Goal: Task Accomplishment & Management: Use online tool/utility

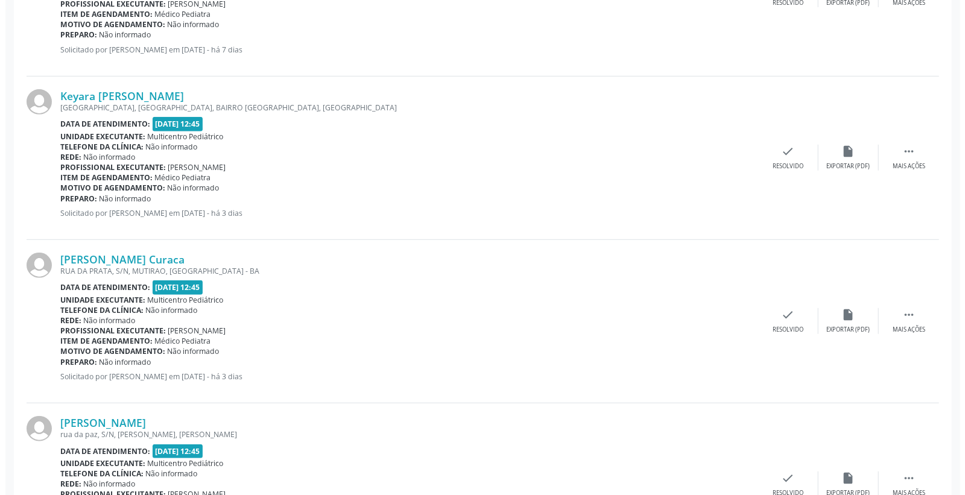
scroll to position [402, 0]
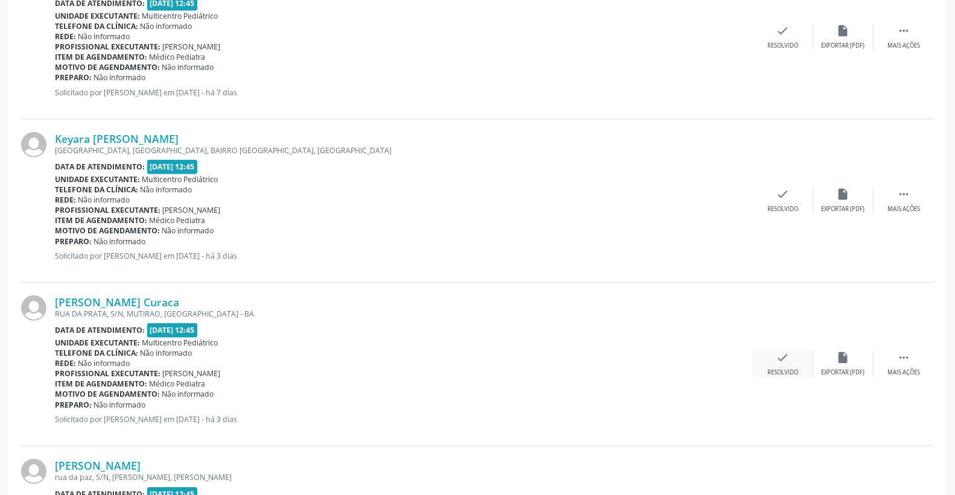
click at [785, 365] on div "check Resolvido" at bounding box center [783, 364] width 60 height 26
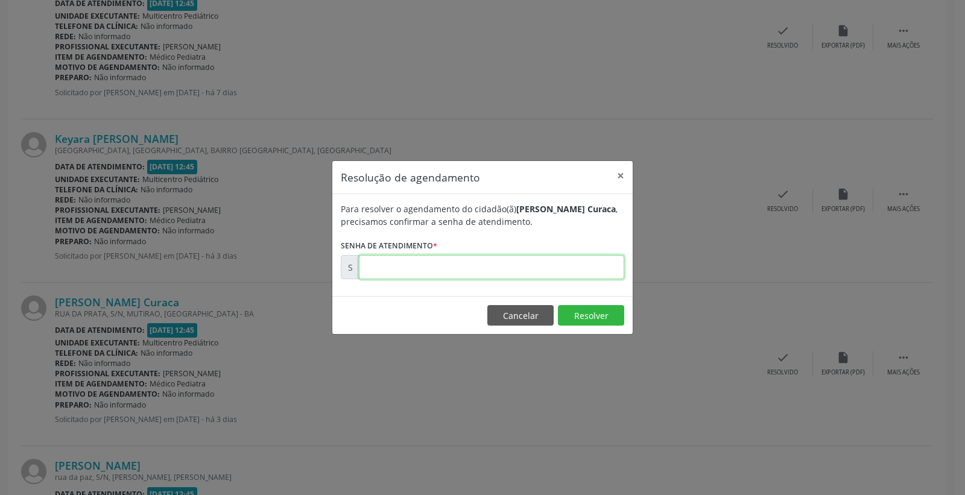
click at [595, 273] on input "text" at bounding box center [491, 267] width 265 height 24
type input "00172341"
click at [578, 320] on button "Resolver" at bounding box center [591, 315] width 66 height 21
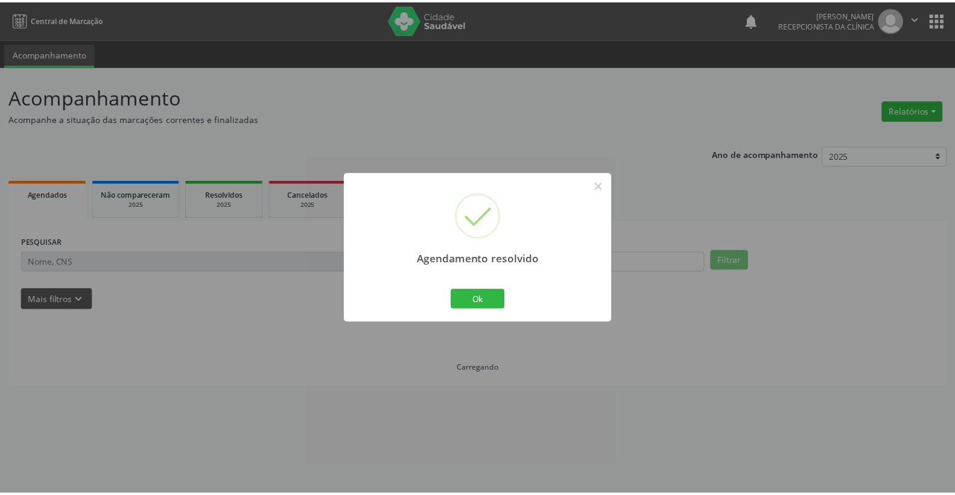
scroll to position [0, 0]
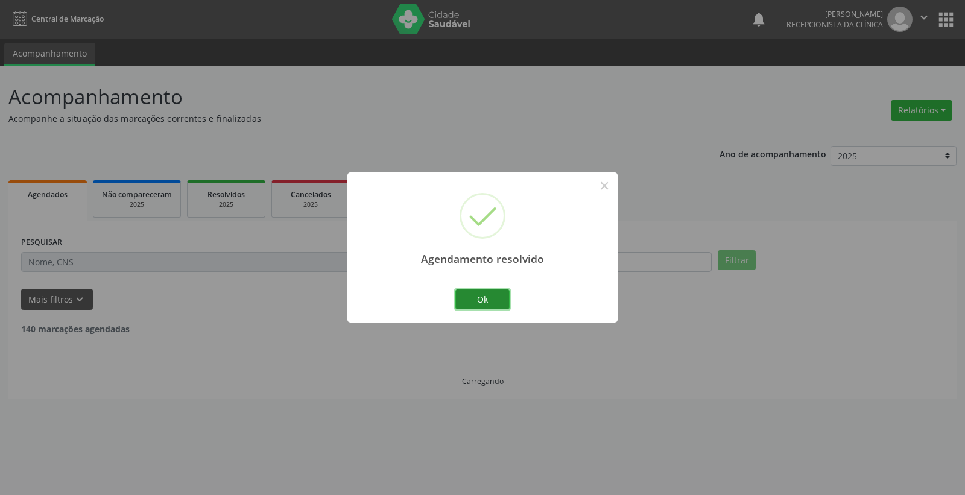
click at [507, 305] on button "Ok" at bounding box center [482, 300] width 54 height 21
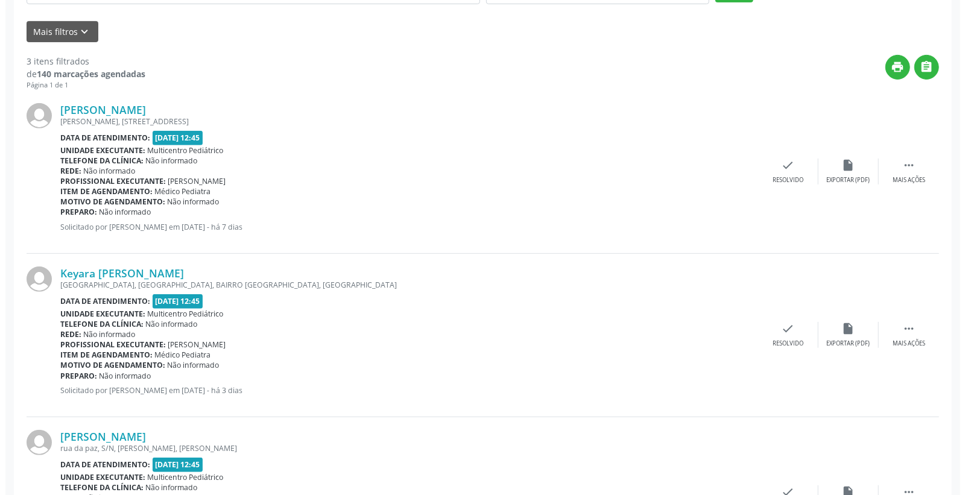
scroll to position [373, 0]
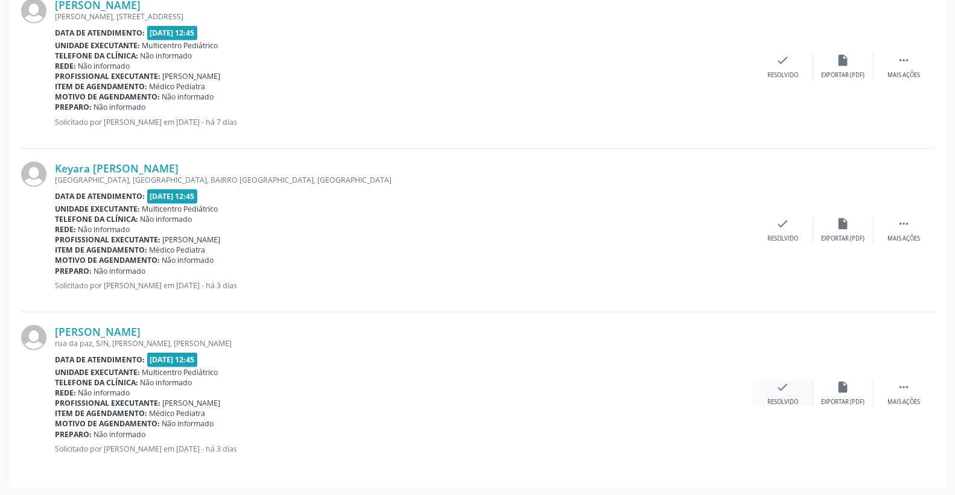
click at [775, 390] on div "check Resolvido" at bounding box center [783, 394] width 60 height 26
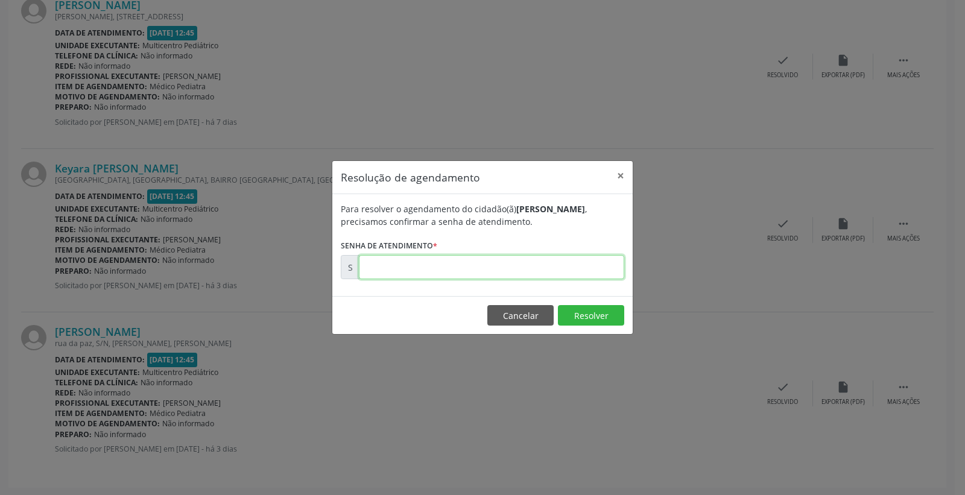
click at [586, 265] on input "text" at bounding box center [491, 267] width 265 height 24
type input "00172370"
click at [587, 315] on button "Resolver" at bounding box center [591, 315] width 66 height 21
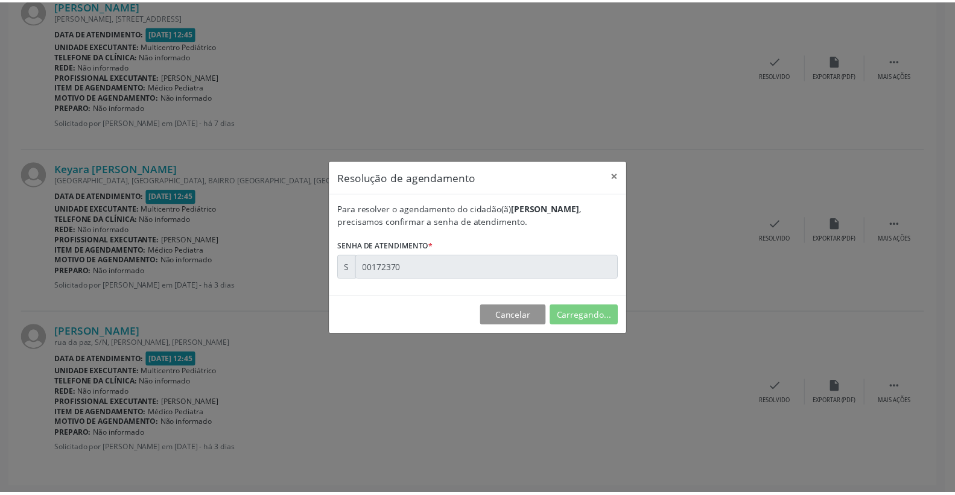
scroll to position [0, 0]
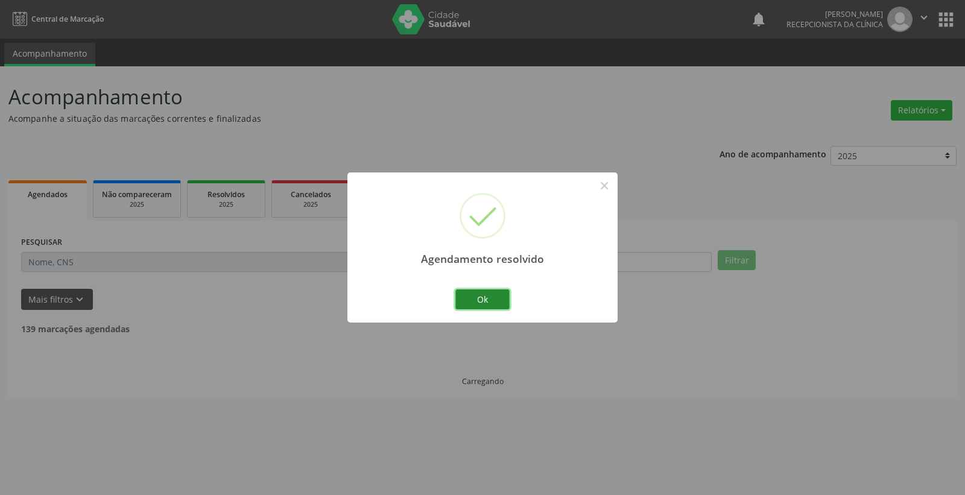
click at [489, 296] on button "Ok" at bounding box center [482, 300] width 54 height 21
